Goal: Transaction & Acquisition: Purchase product/service

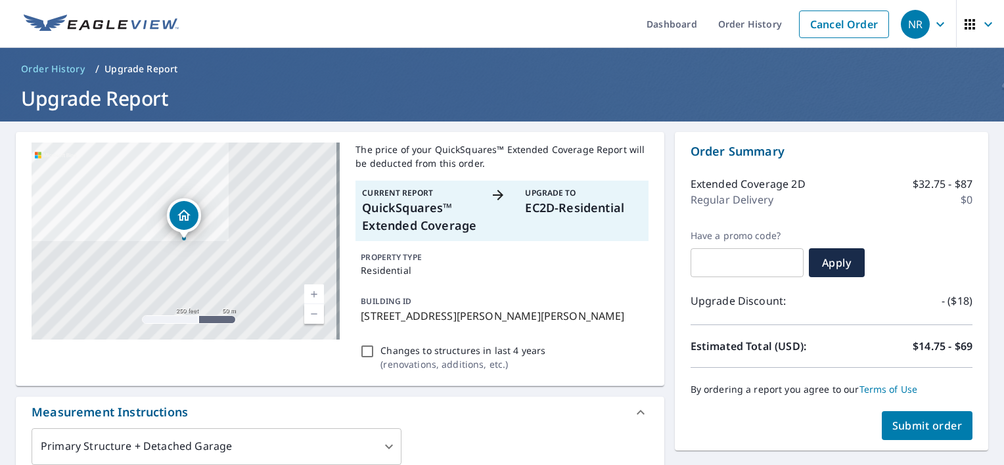
click at [980, 22] on icon "button" at bounding box center [988, 24] width 16 height 16
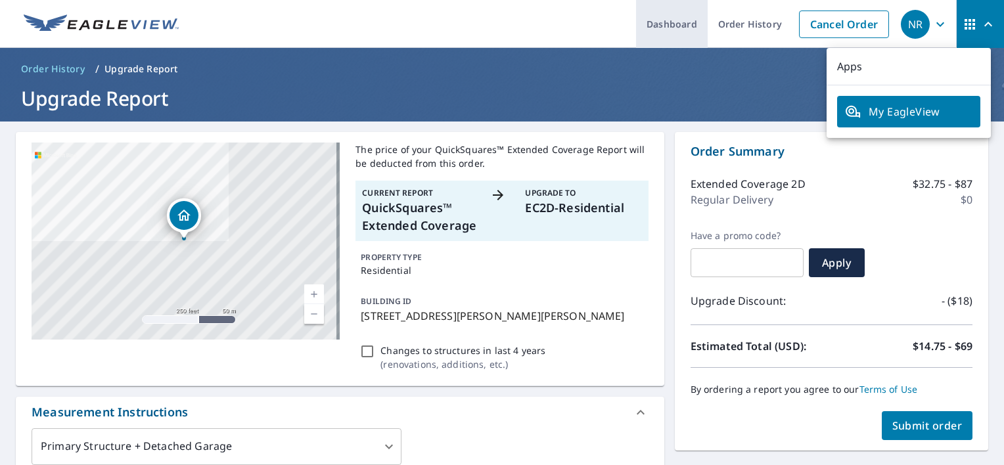
click at [648, 27] on link "Dashboard" at bounding box center [672, 24] width 72 height 48
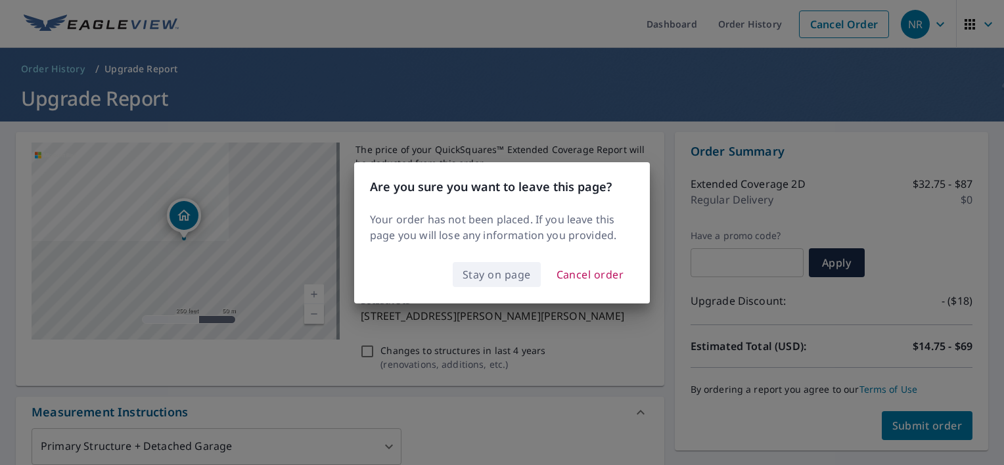
click at [501, 279] on span "Stay on page" at bounding box center [497, 274] width 68 height 18
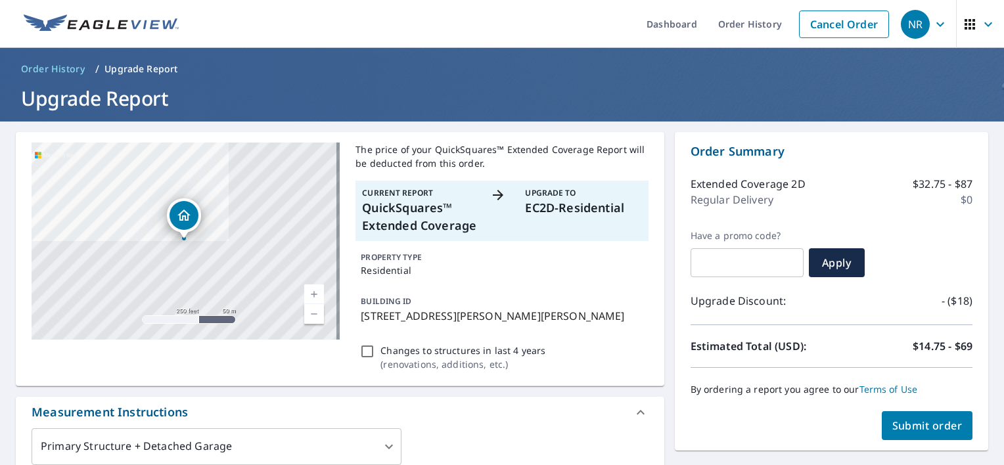
click at [56, 68] on span "Order History" at bounding box center [53, 68] width 64 height 13
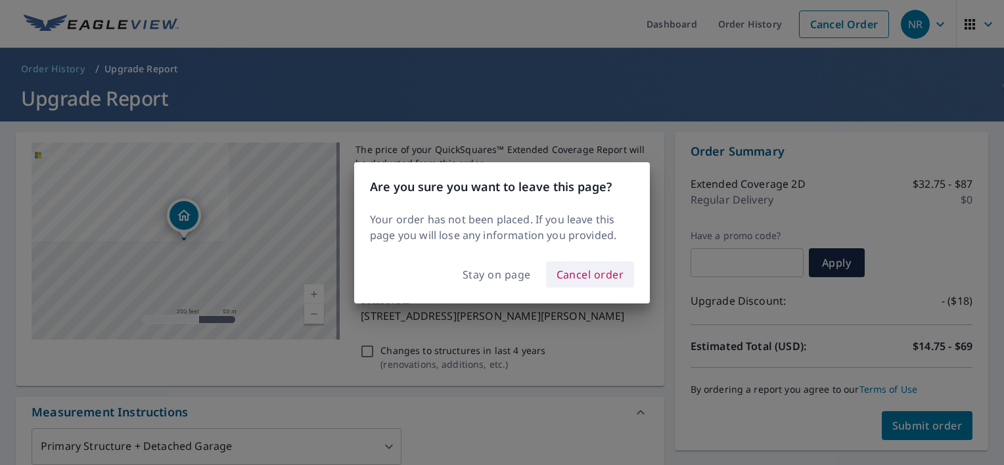
click at [587, 277] on span "Cancel order" at bounding box center [591, 274] width 68 height 18
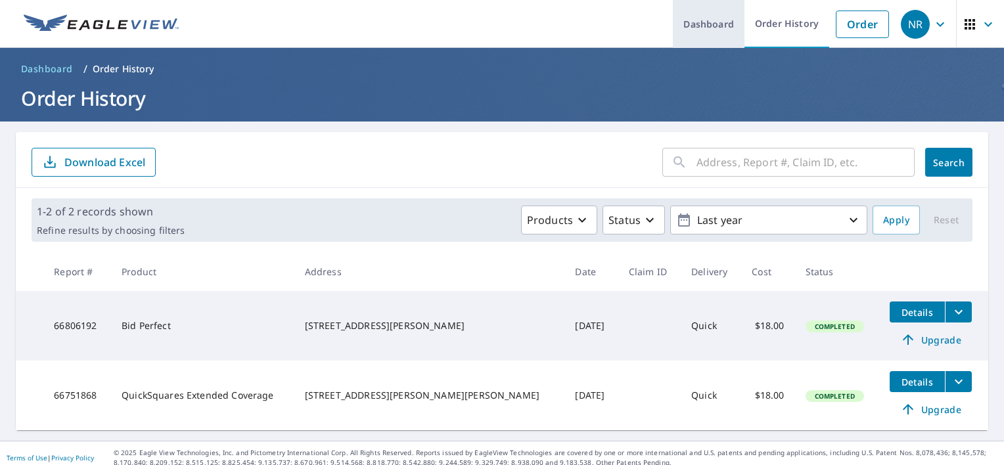
click at [704, 20] on link "Dashboard" at bounding box center [709, 24] width 72 height 48
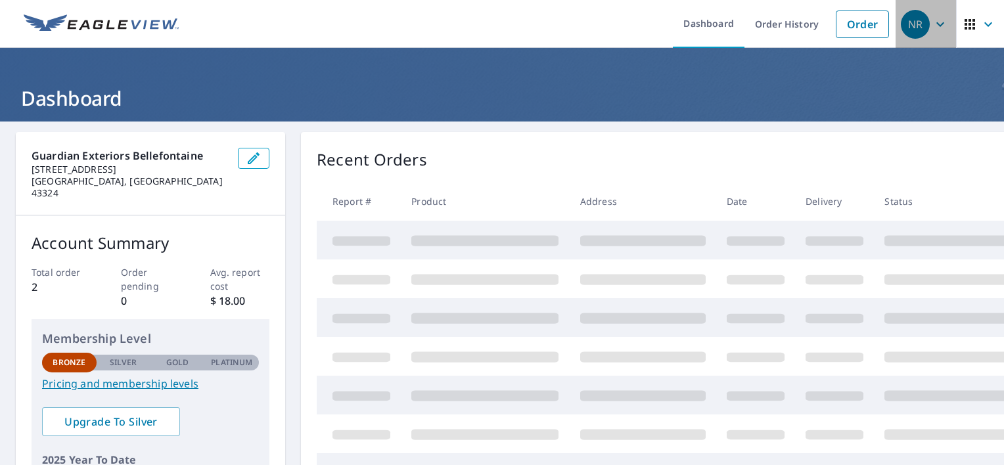
click at [936, 30] on icon "button" at bounding box center [940, 24] width 16 height 16
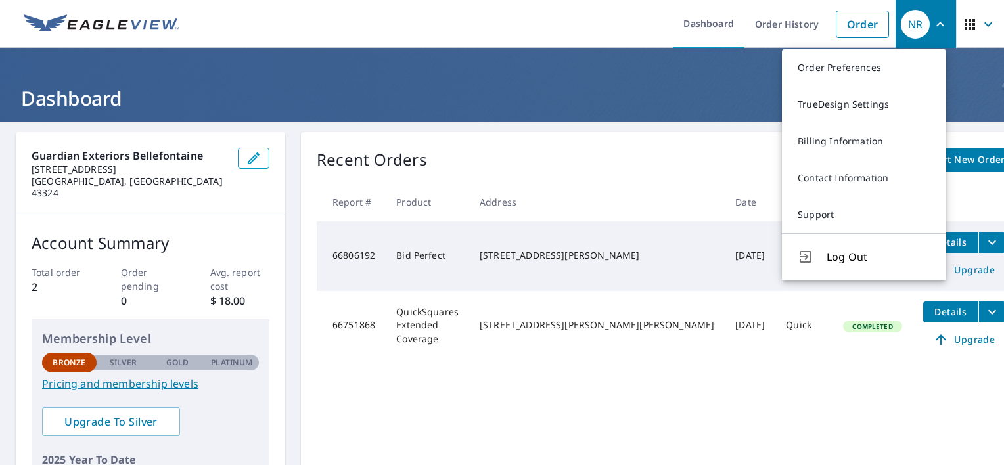
click at [484, 93] on h1 "Dashboard" at bounding box center [502, 98] width 973 height 27
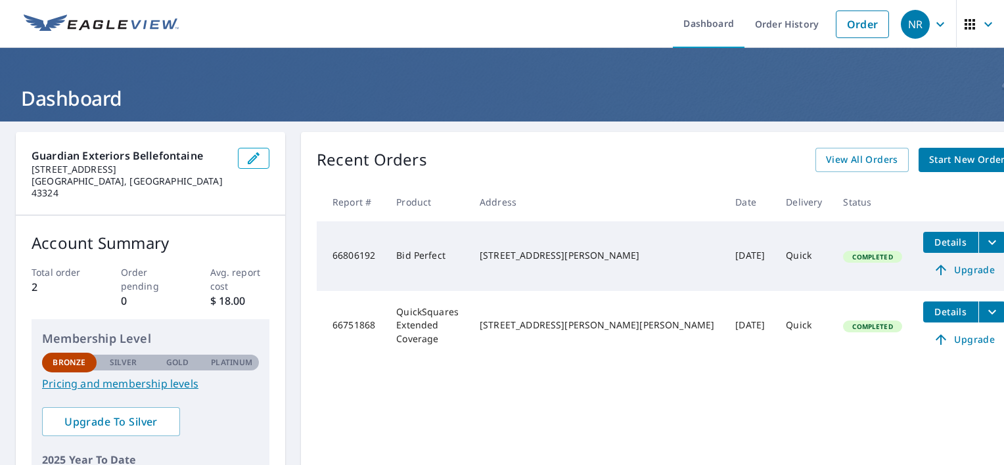
click at [902, 24] on div "NR" at bounding box center [915, 24] width 29 height 29
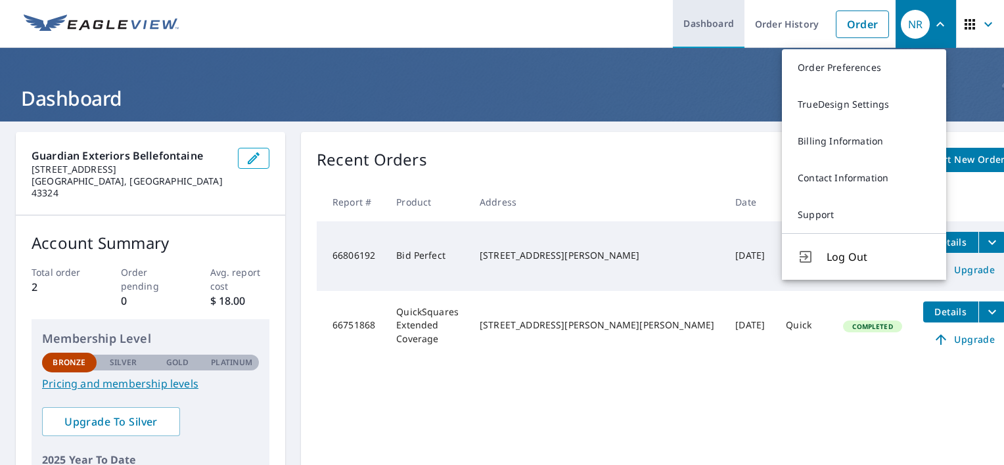
click at [697, 27] on link "Dashboard" at bounding box center [709, 24] width 72 height 48
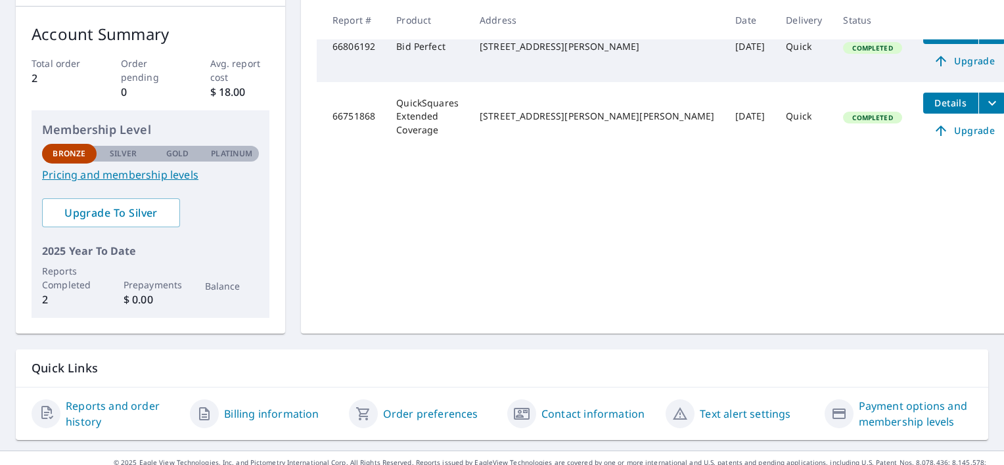
scroll to position [216, 0]
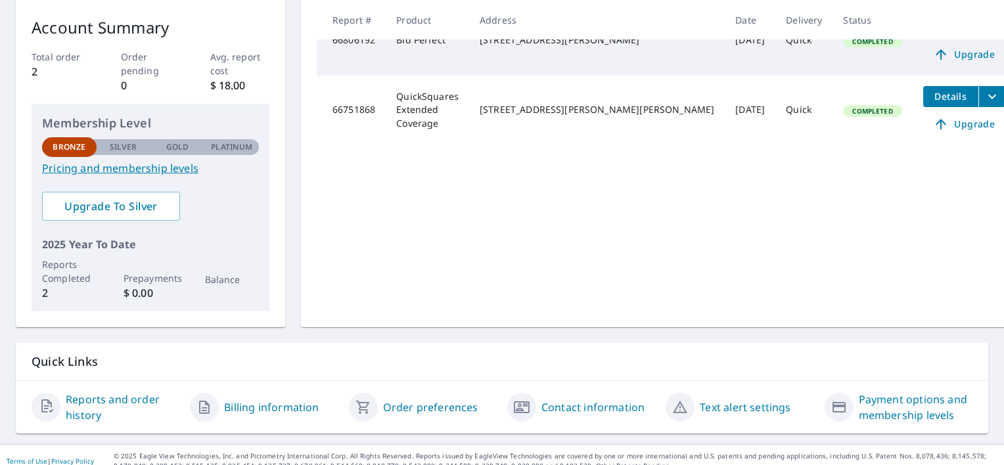
click at [85, 392] on link "Reports and order history" at bounding box center [123, 408] width 114 height 32
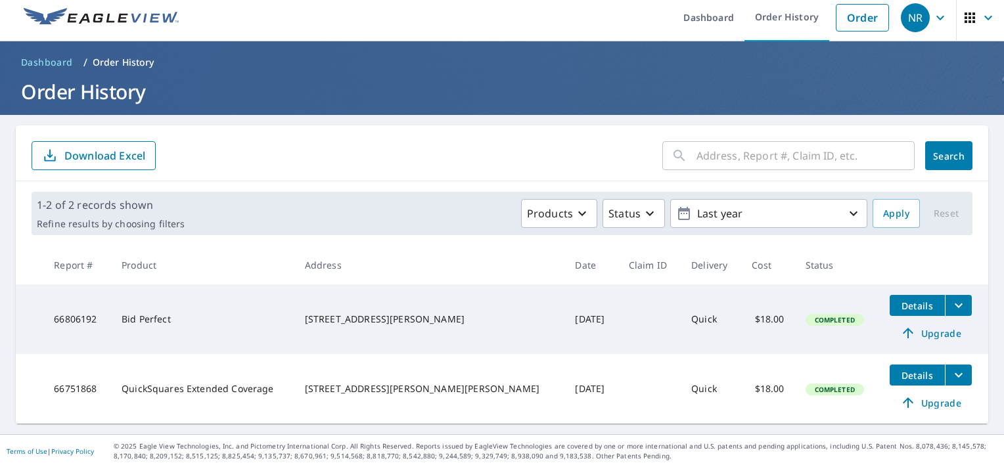
scroll to position [9, 0]
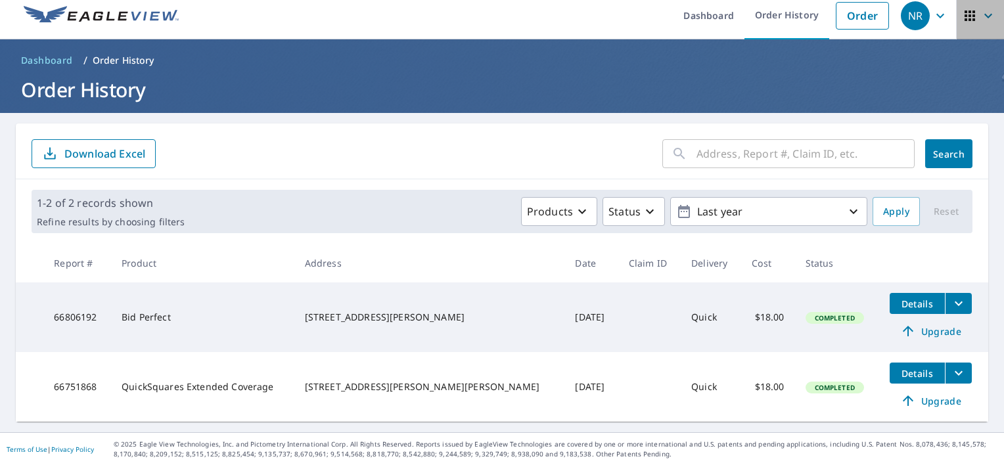
click at [965, 11] on icon "button" at bounding box center [970, 16] width 11 height 11
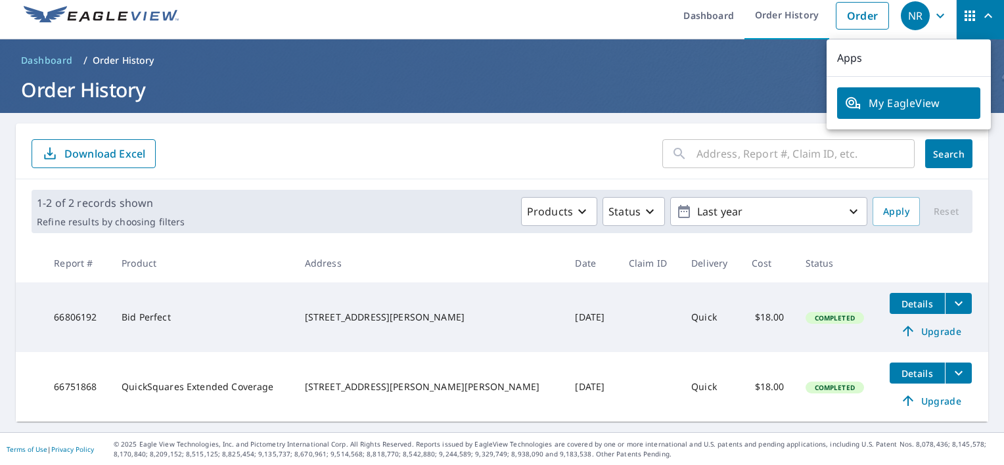
click at [917, 103] on span "My EagleView" at bounding box center [908, 103] width 127 height 16
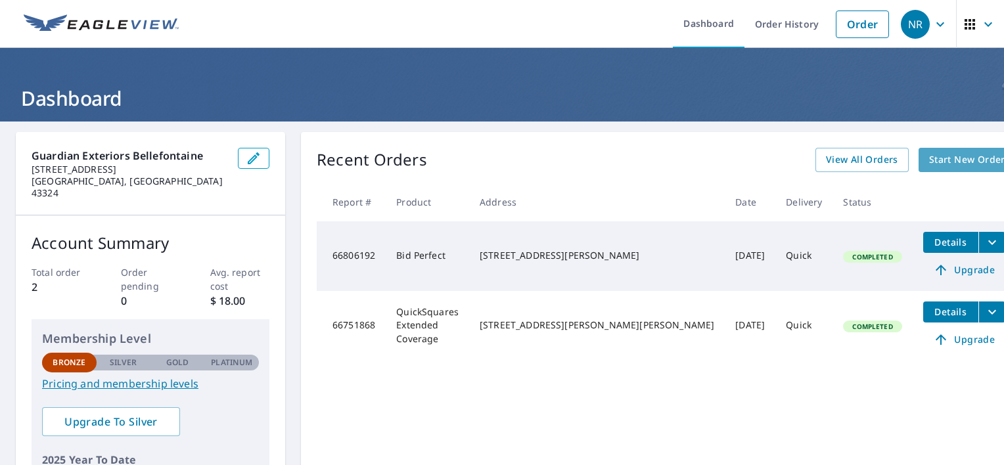
click at [929, 156] on span "Start New Order" at bounding box center [967, 160] width 76 height 16
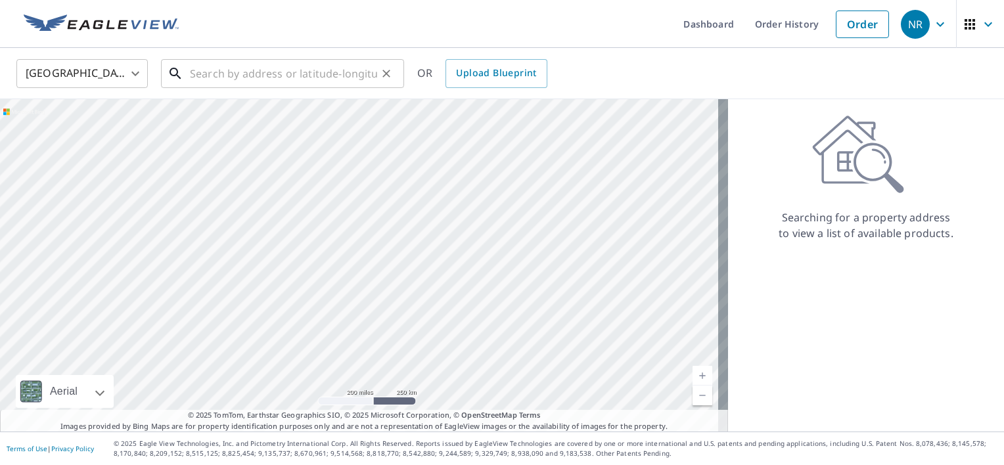
click at [223, 82] on input "text" at bounding box center [283, 73] width 187 height 37
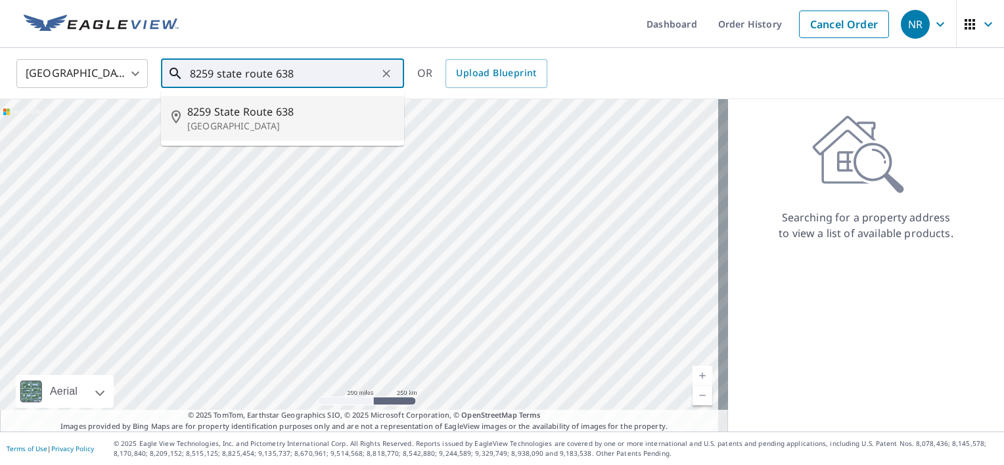
click at [229, 109] on span "8259 State Route 638" at bounding box center [290, 112] width 206 height 16
type input "[STREET_ADDRESS]"
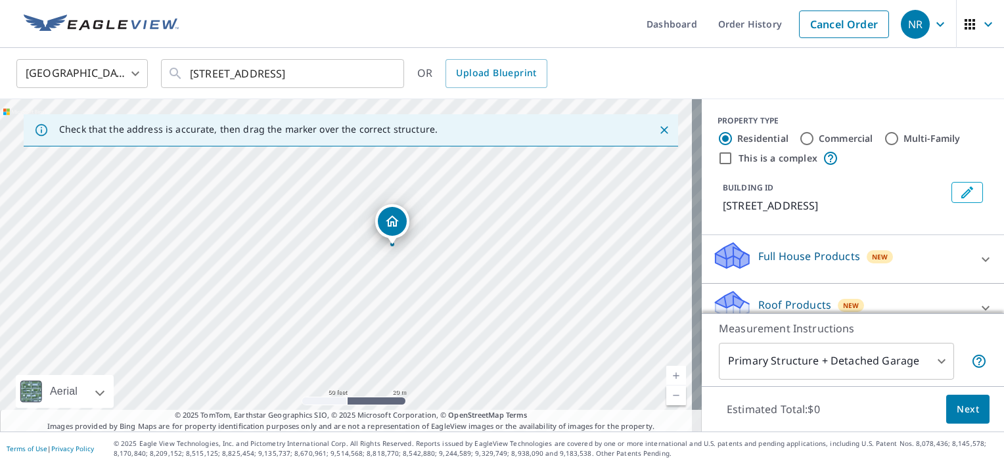
drag, startPoint x: 366, startPoint y: 288, endPoint x: 352, endPoint y: 313, distance: 28.3
click at [352, 313] on div "[STREET_ADDRESS]" at bounding box center [351, 265] width 702 height 333
drag, startPoint x: 389, startPoint y: 307, endPoint x: 386, endPoint y: 313, distance: 7.3
click at [386, 313] on div "[STREET_ADDRESS]" at bounding box center [351, 265] width 702 height 333
click at [658, 131] on icon "Close" at bounding box center [664, 130] width 13 height 13
